Goal: Transaction & Acquisition: Purchase product/service

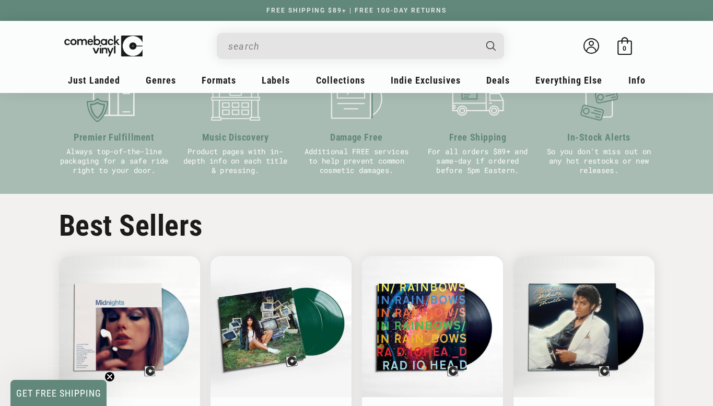
scroll to position [414, 0]
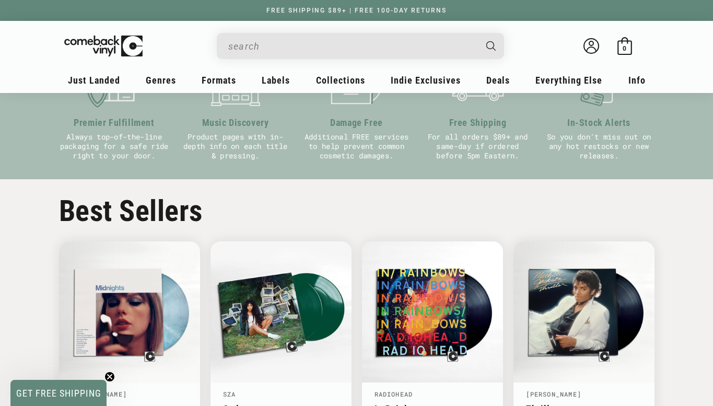
click at [405, 50] on input "When autocomplete results are available use up and down arrows to review and en…" at bounding box center [351, 46] width 247 height 21
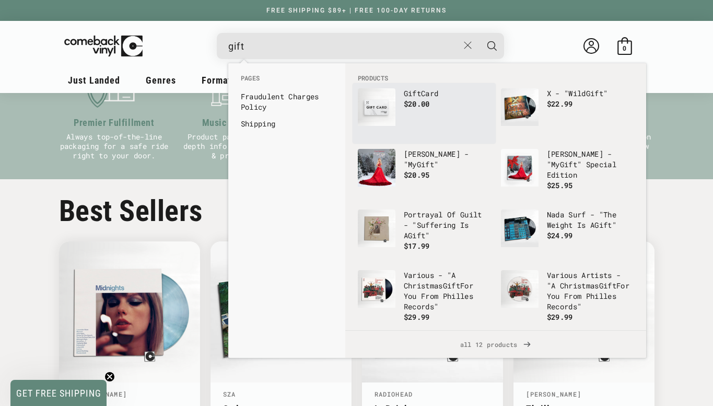
type input "gift"
click at [451, 92] on p "Gift Card" at bounding box center [447, 93] width 87 height 10
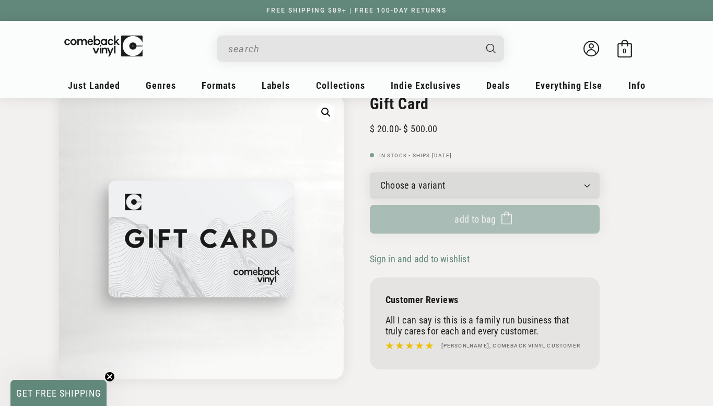
scroll to position [58, 0]
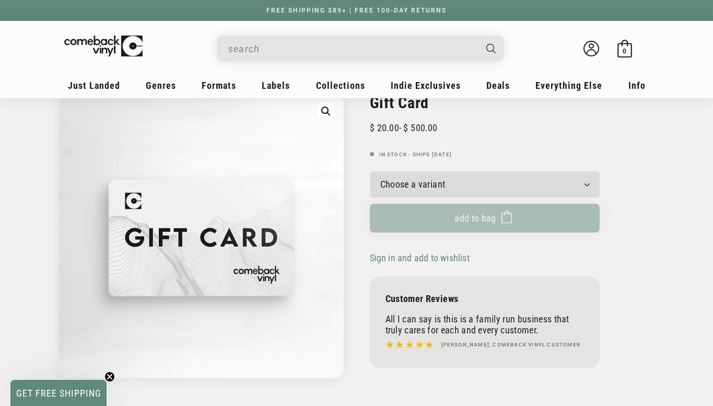
click at [430, 190] on select "Choose a variant $20.00 $25.00 $30.00 $40.00 $50.00 $75.00 $100.00 $125.00 $150…" at bounding box center [485, 184] width 230 height 26
click at [370, 171] on select "Choose a variant $20.00 $25.00 $30.00 $40.00 $50.00 $75.00 $100.00 $125.00 $150…" at bounding box center [485, 184] width 230 height 26
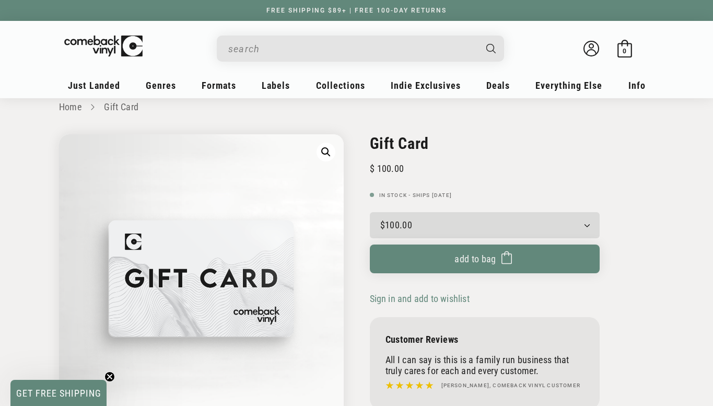
scroll to position [16, 0]
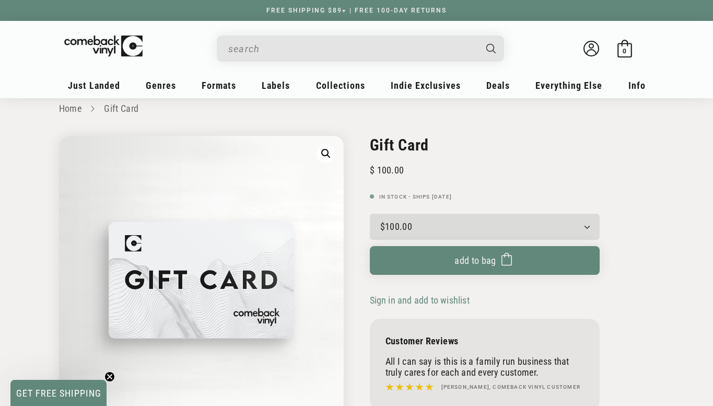
click at [460, 225] on select "Choose a variant $20.00 $25.00 $30.00 $40.00 $50.00 $75.00 $100.00 $125.00 $150…" at bounding box center [485, 227] width 230 height 26
select select "$50.00"
click at [370, 214] on select "Choose a variant $20.00 $25.00 $30.00 $40.00 $50.00 $75.00 $100.00 $125.00 $150…" at bounding box center [485, 227] width 230 height 26
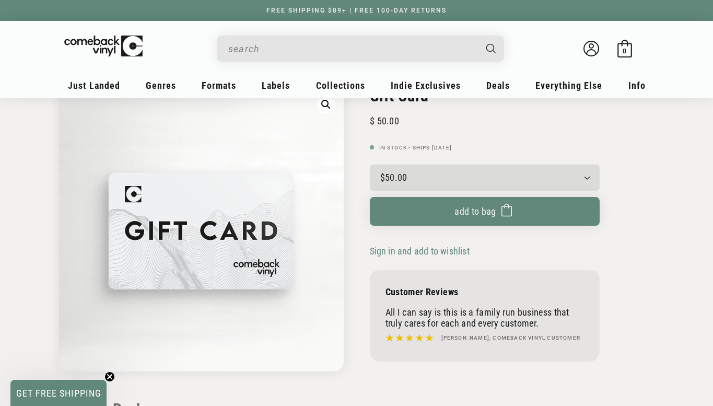
scroll to position [52, 0]
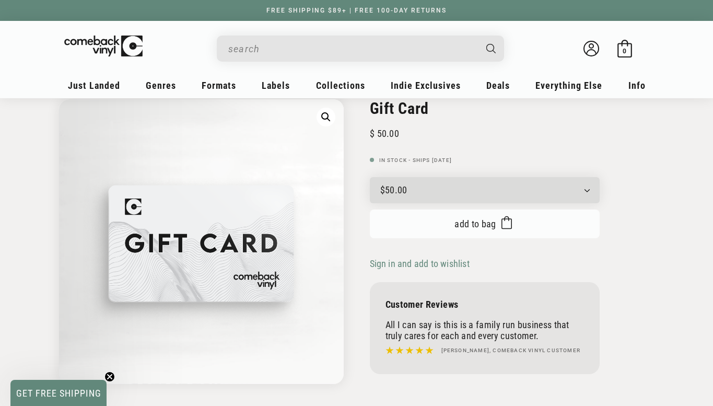
click at [481, 229] on button "Add to bag Added to bag" at bounding box center [485, 223] width 230 height 29
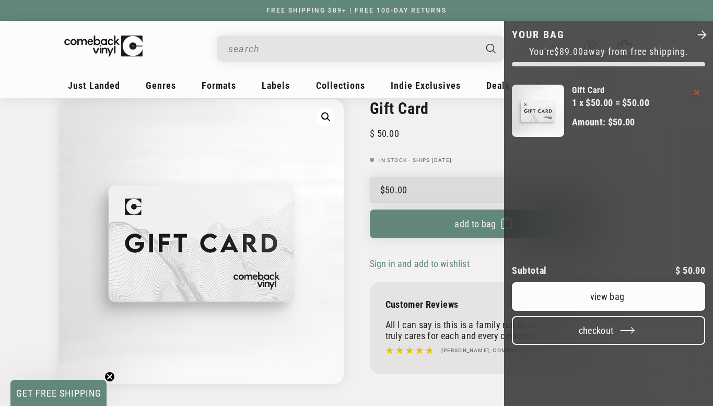
click at [600, 345] on button "Checkout" at bounding box center [608, 330] width 193 height 29
